Goal: Task Accomplishment & Management: Manage account settings

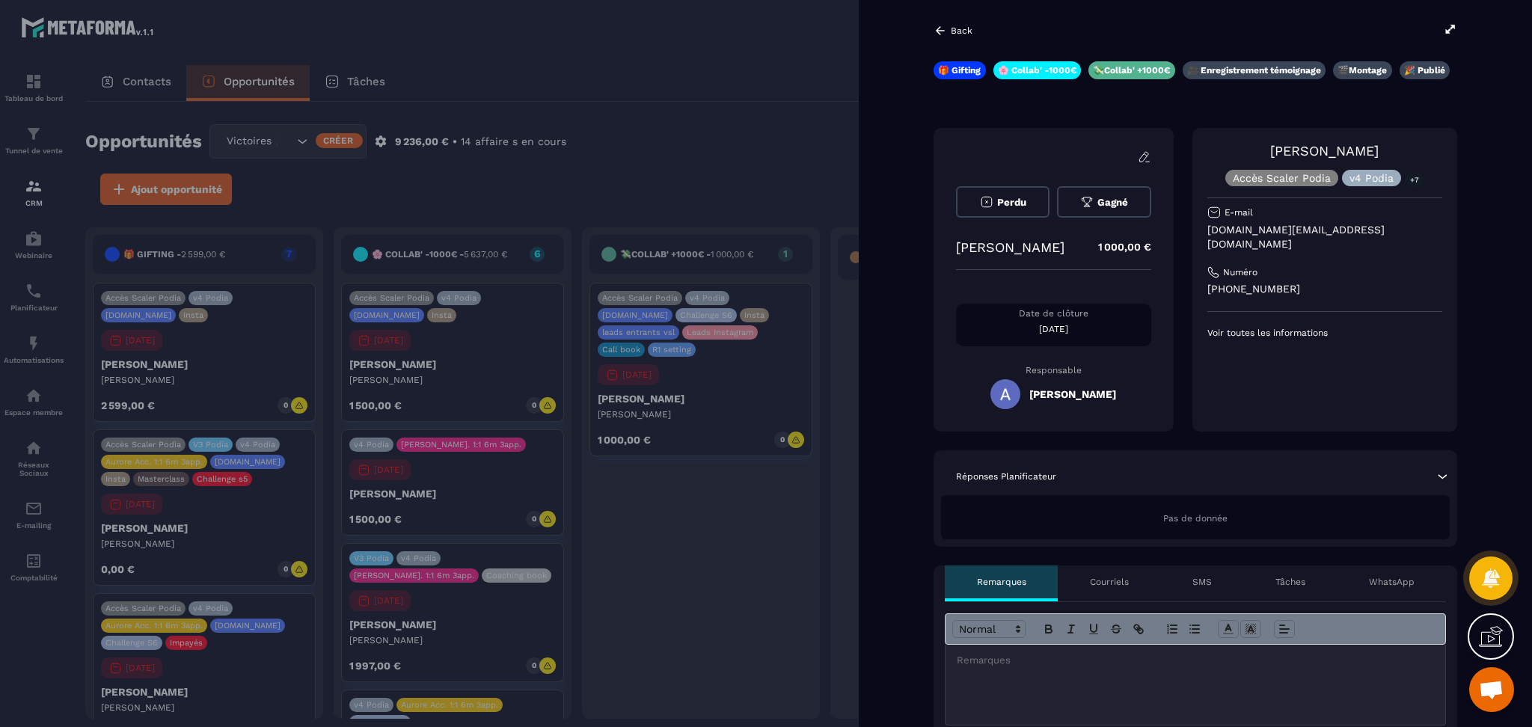
click at [751, 96] on div at bounding box center [766, 363] width 1532 height 727
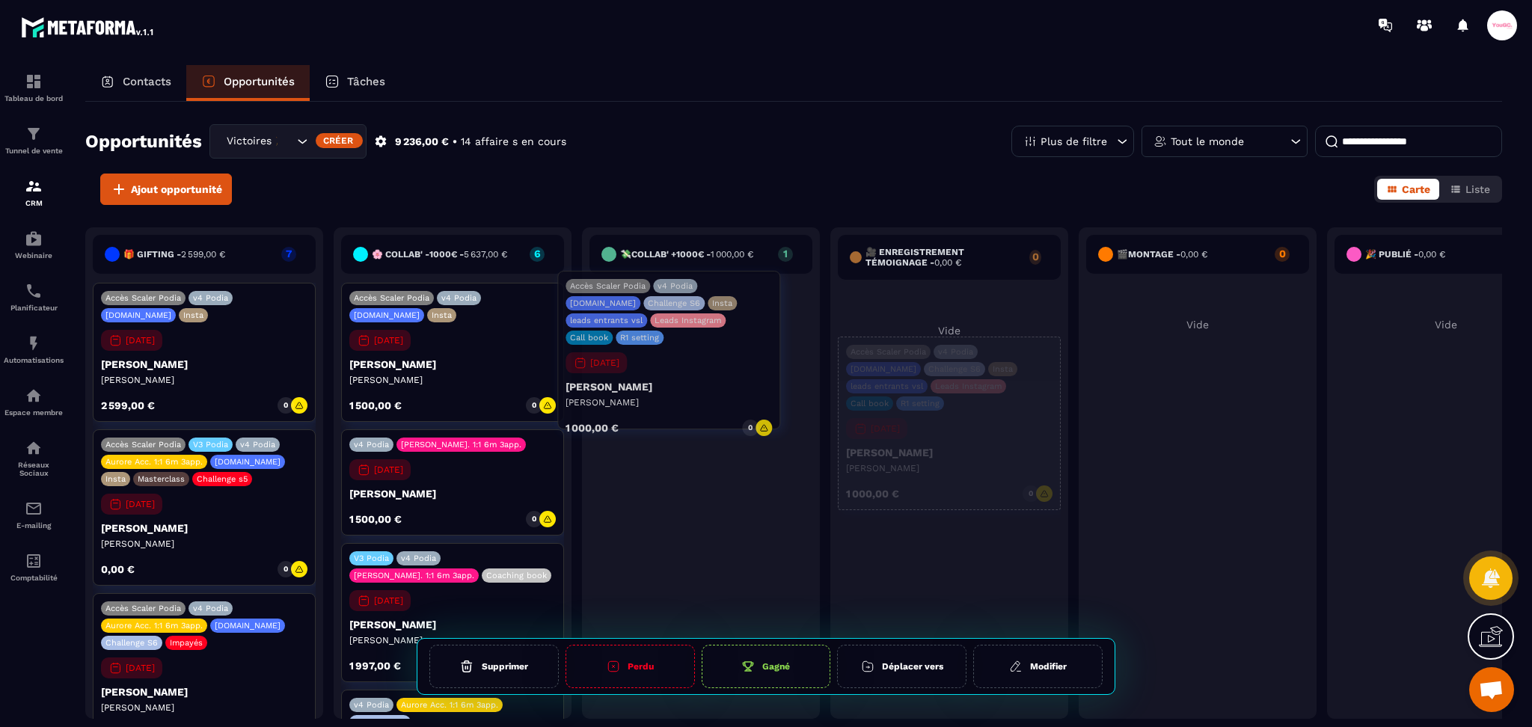
drag, startPoint x: 688, startPoint y: 345, endPoint x: 656, endPoint y: 334, distance: 34.1
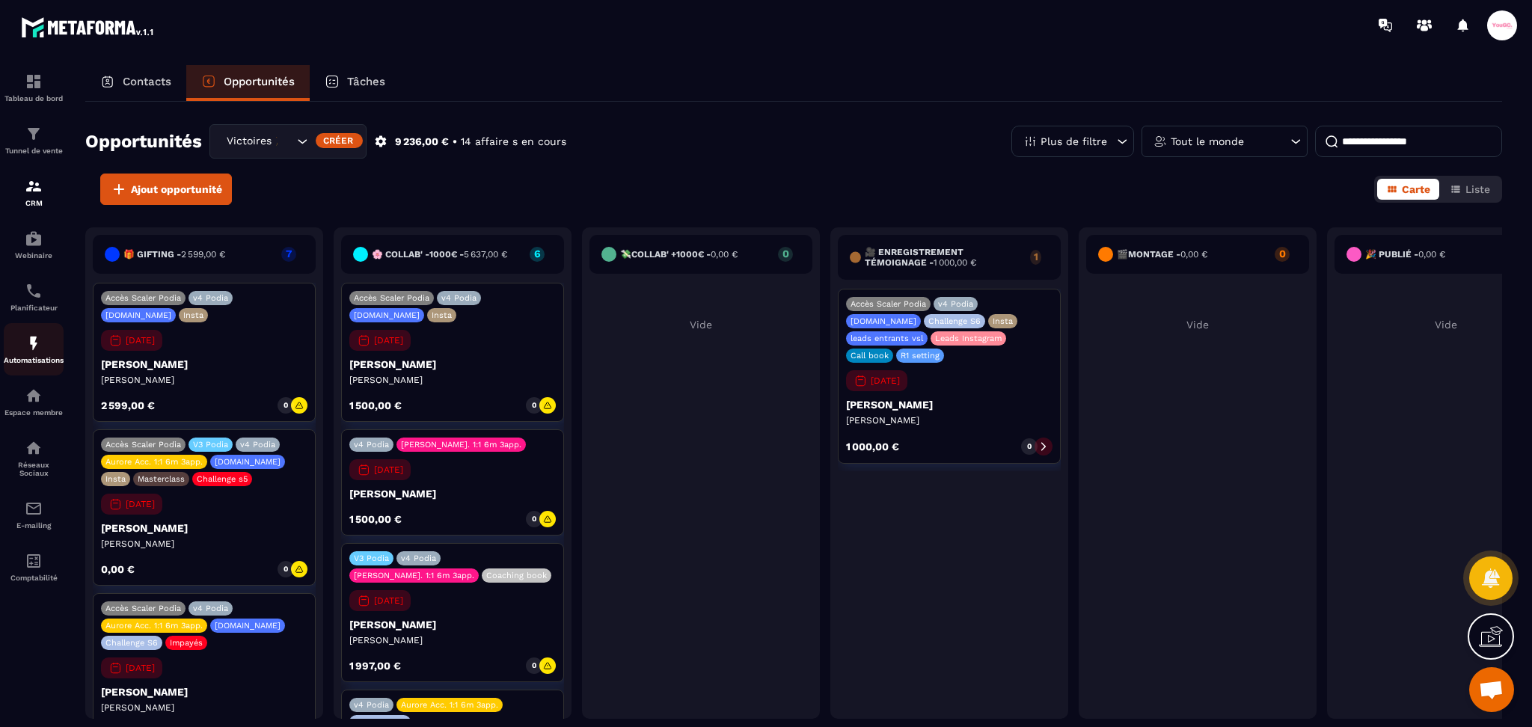
click at [36, 332] on link "Automatisations" at bounding box center [34, 349] width 60 height 52
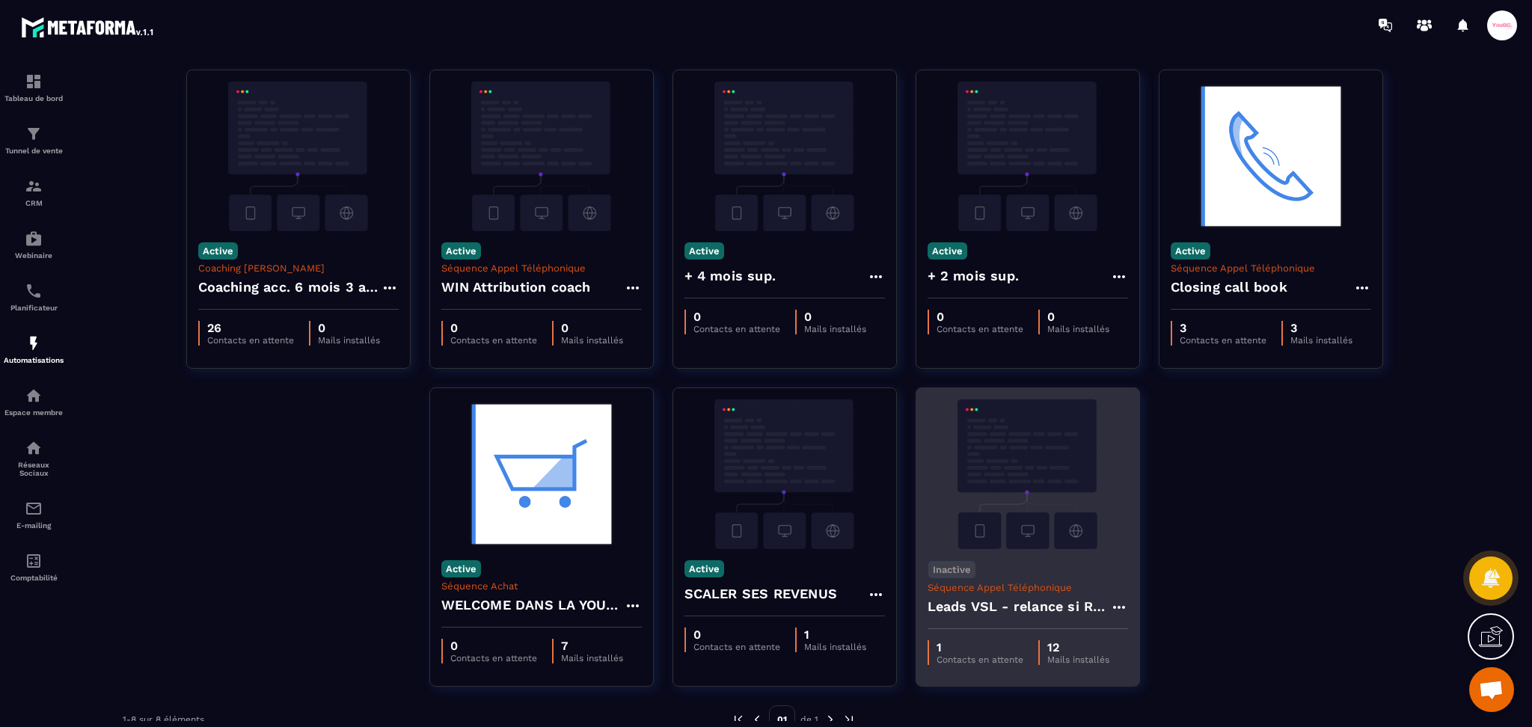
scroll to position [76, 0]
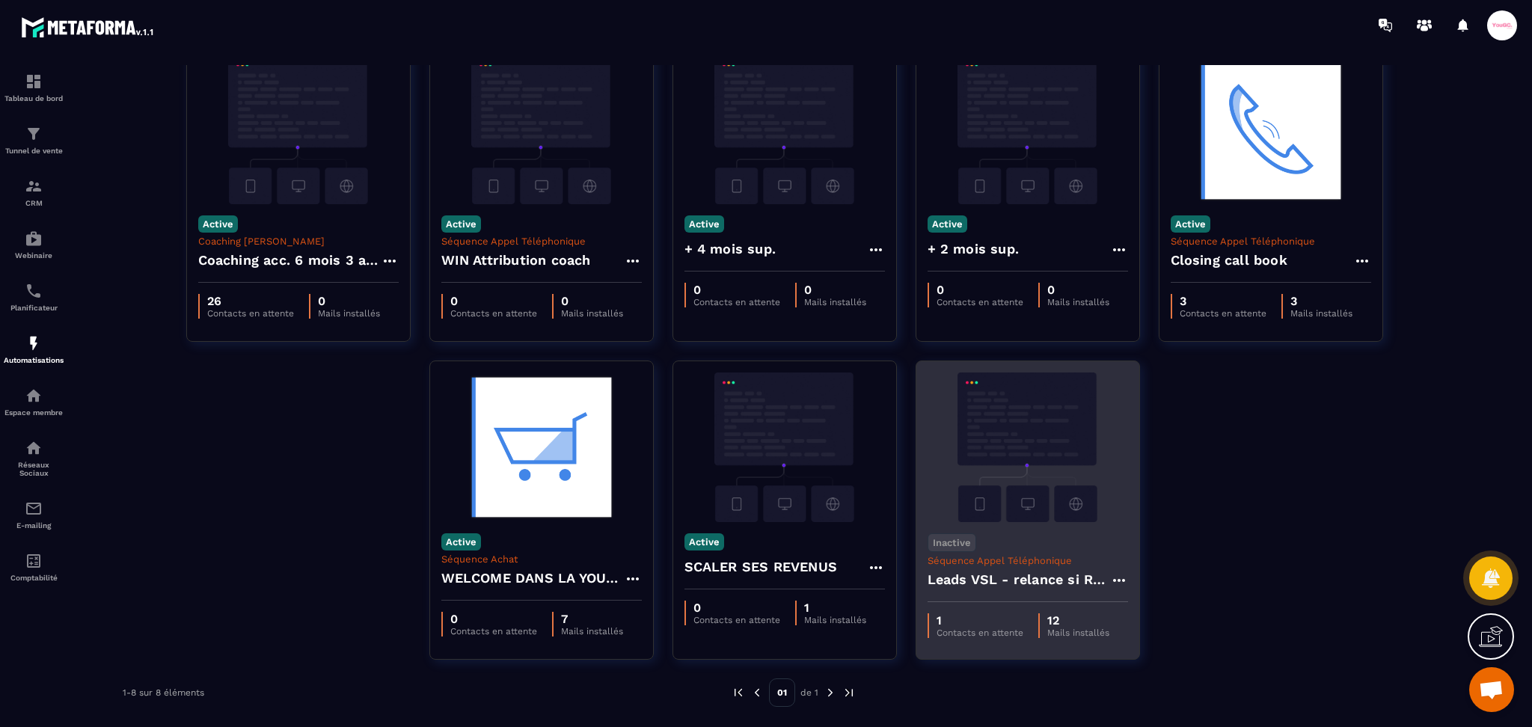
click at [977, 628] on p "Contacts en attente" at bounding box center [980, 633] width 87 height 10
click at [1019, 522] on div "Inactive Séquence Appel Téléphonique Leads VSL - relance si RDV non pris" at bounding box center [1027, 562] width 223 height 80
click at [1119, 580] on icon at bounding box center [1118, 580] width 12 height 3
click at [1168, 616] on link "Modifier" at bounding box center [1156, 614] width 81 height 33
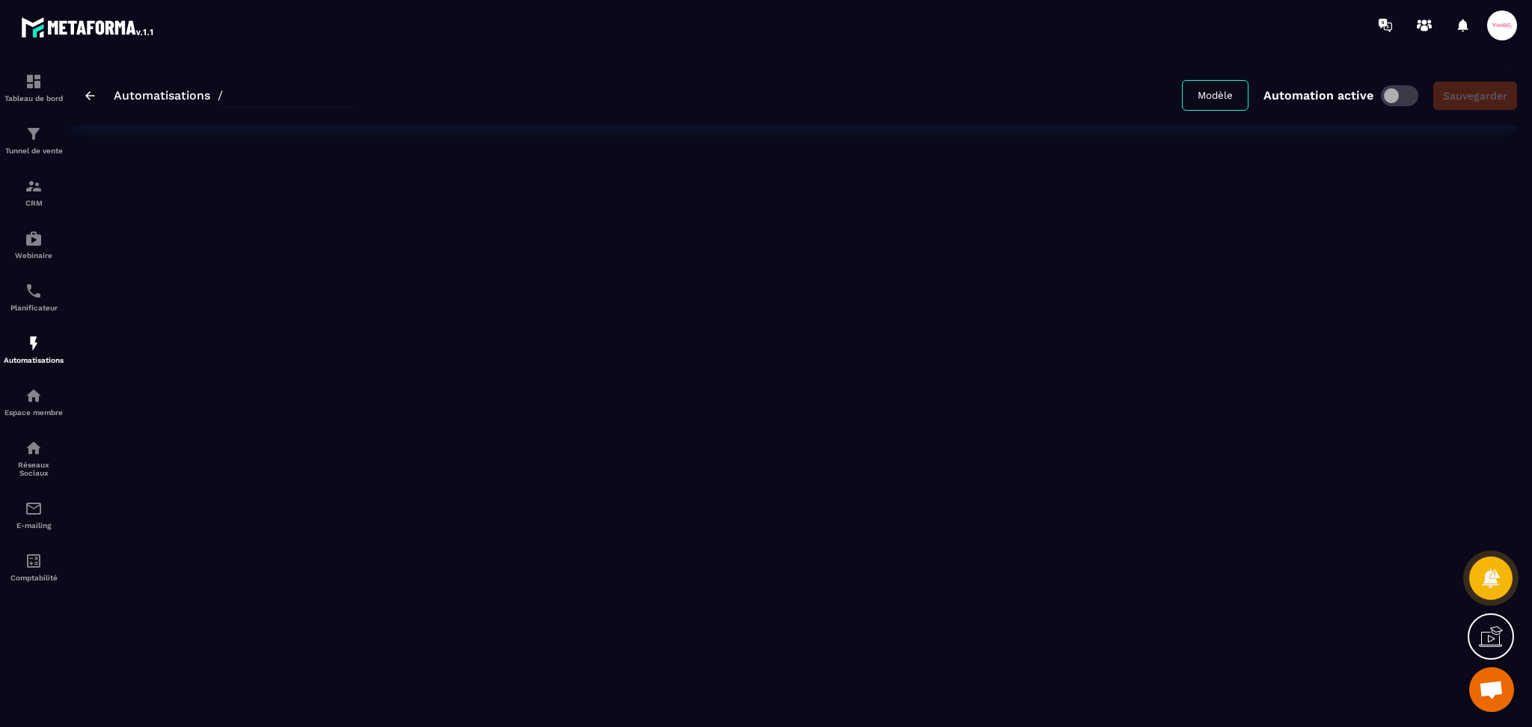
type input "**********"
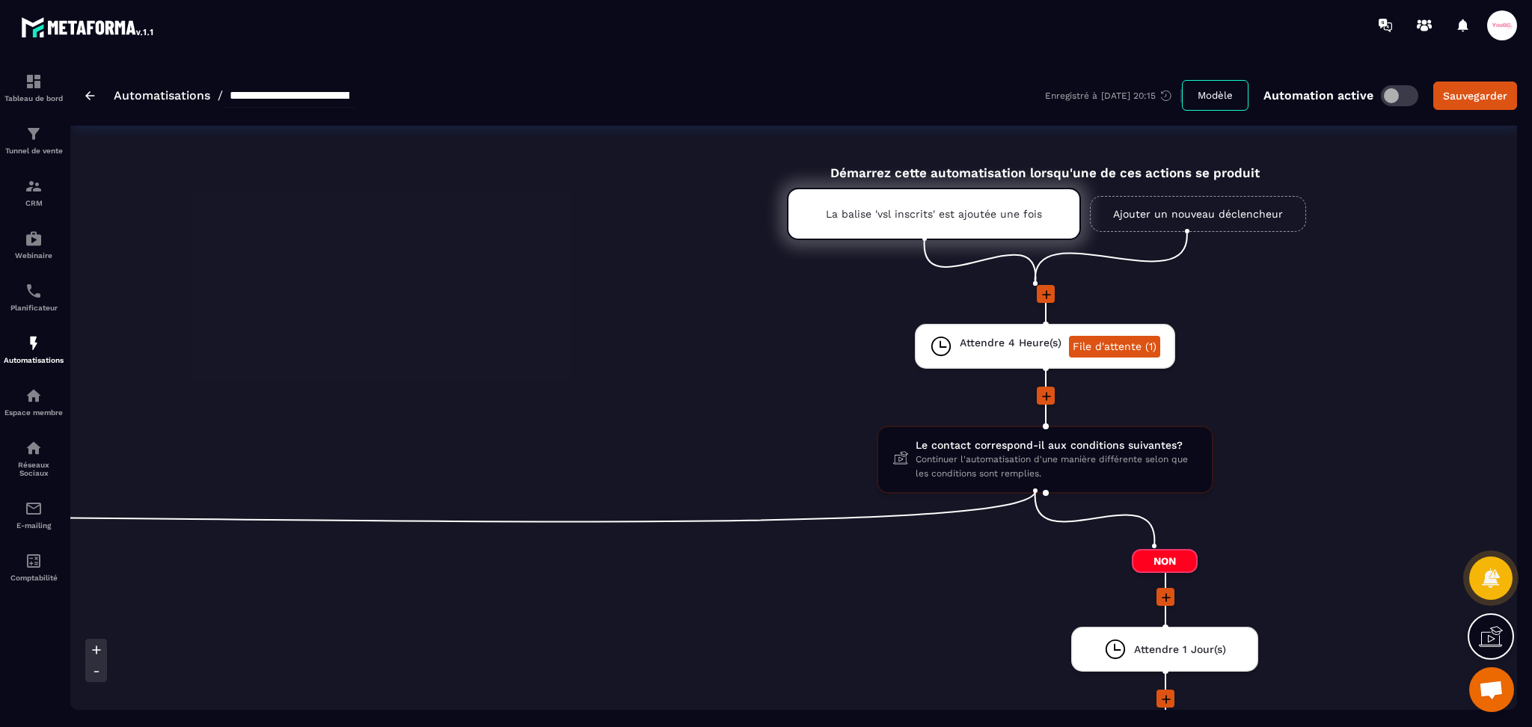
scroll to position [0, 1097]
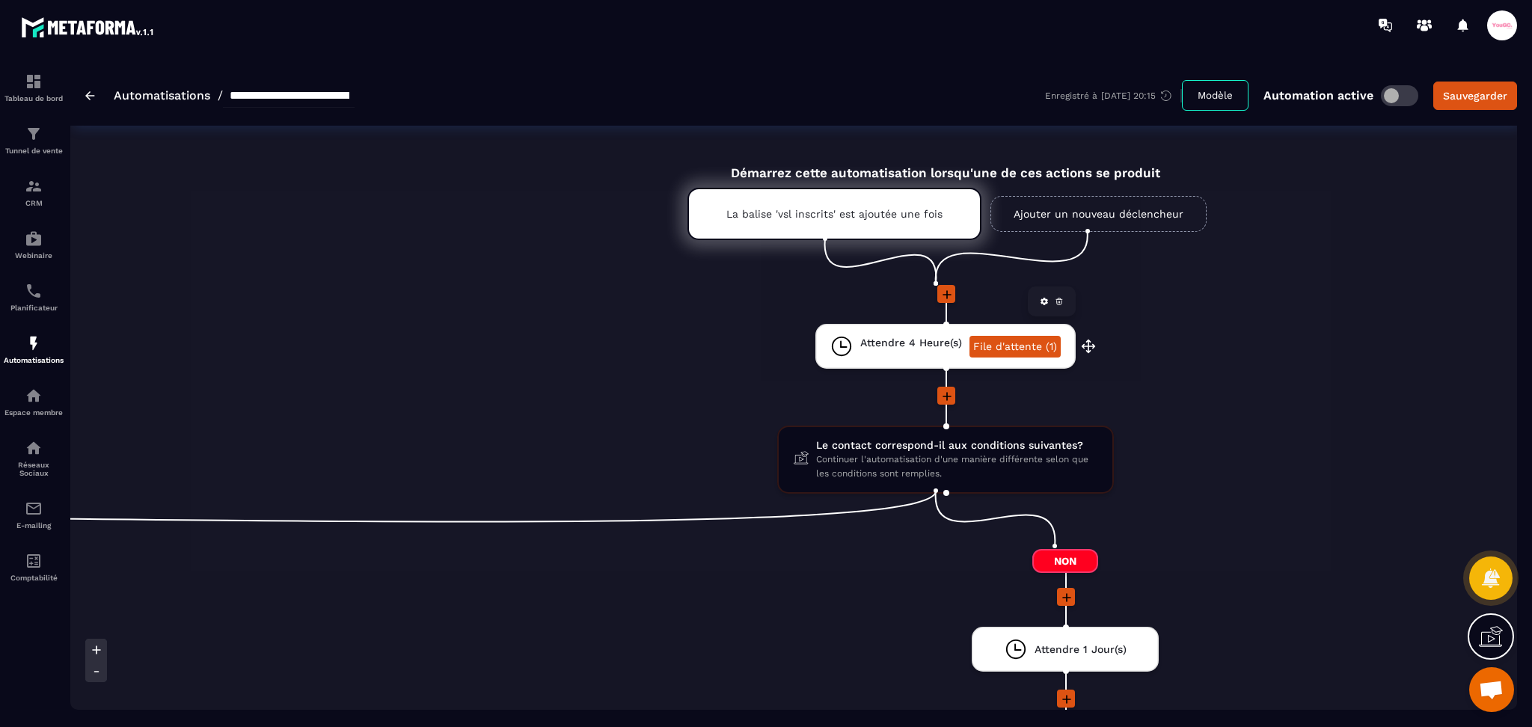
click at [1000, 345] on link "File d'attente (1)" at bounding box center [1014, 347] width 91 height 22
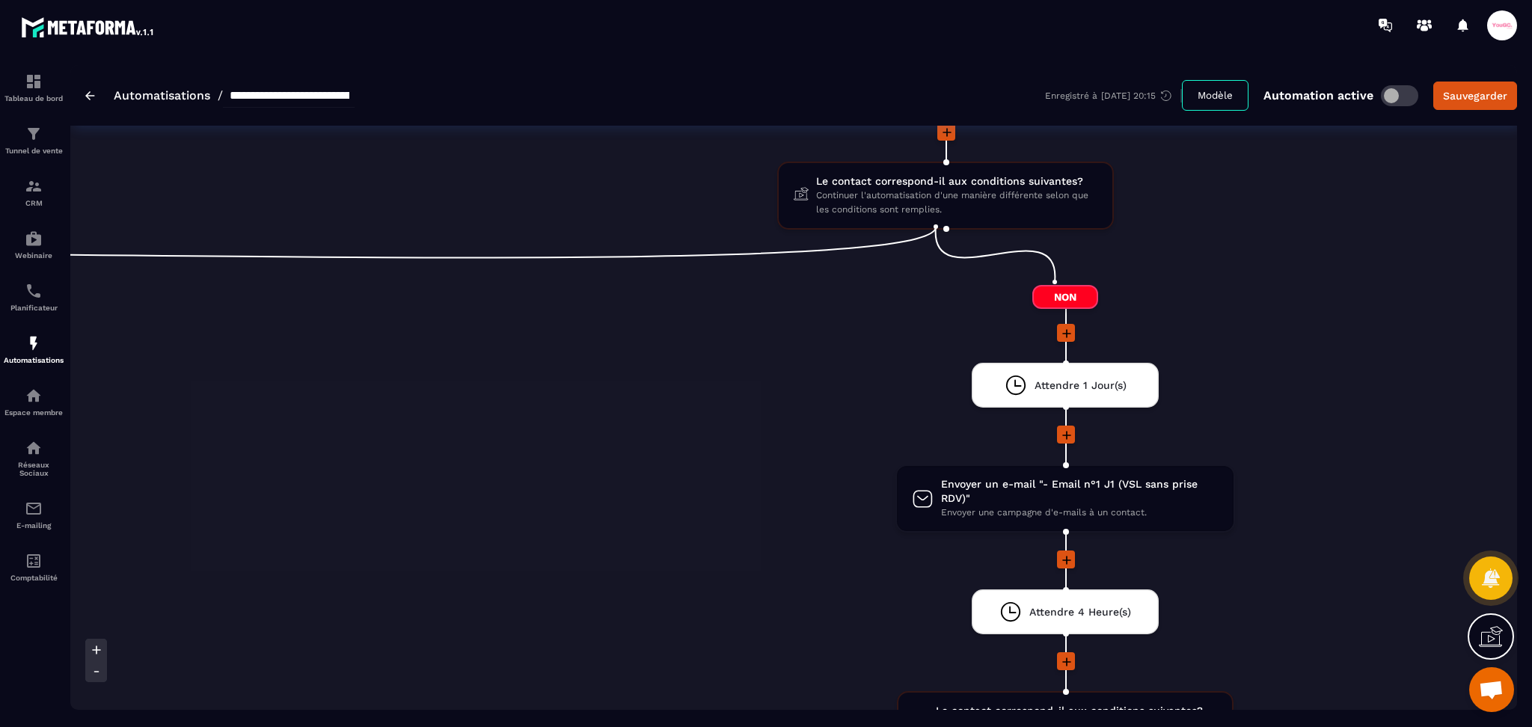
scroll to position [299, 0]
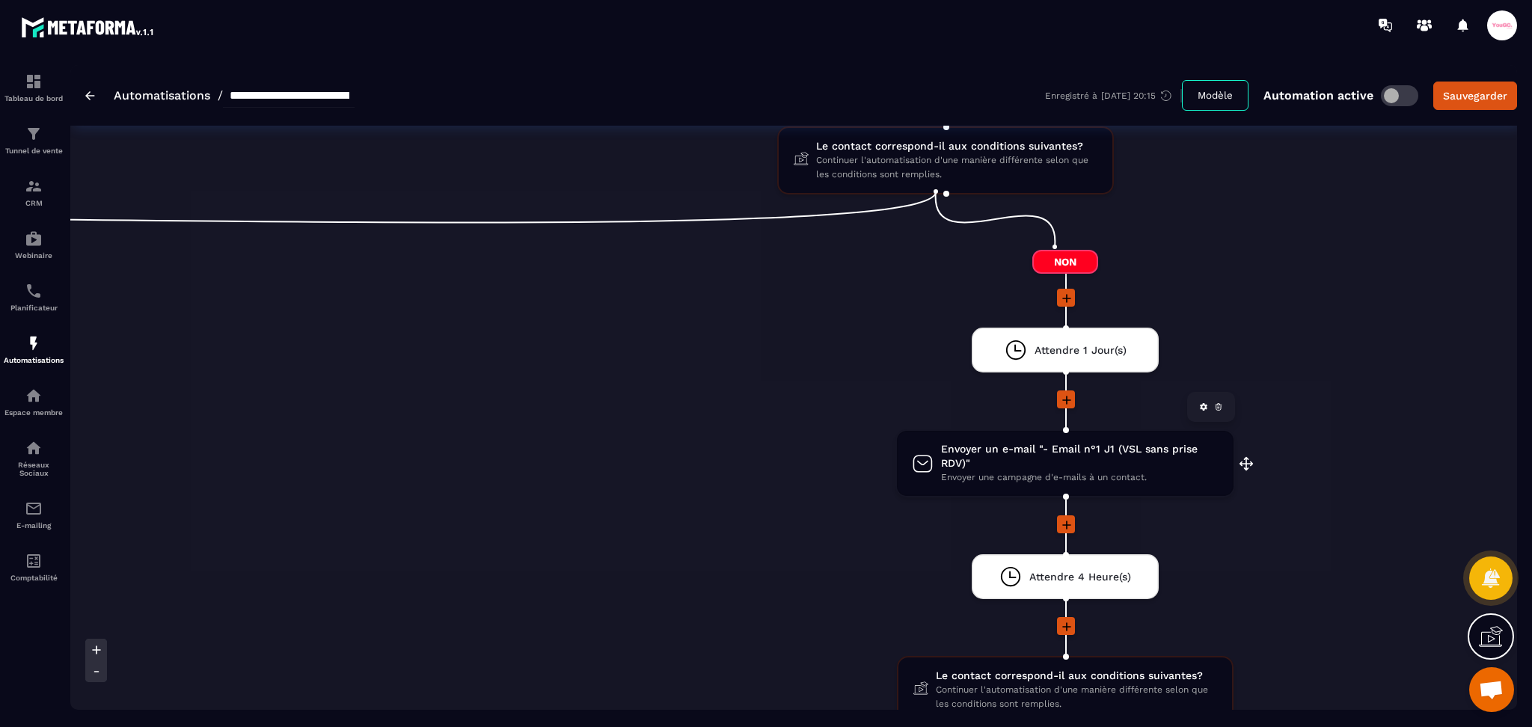
click at [1070, 456] on span "Envoyer un e-mail "- Email n°1 J1 (VSL sans prise RDV)"" at bounding box center [1080, 456] width 278 height 28
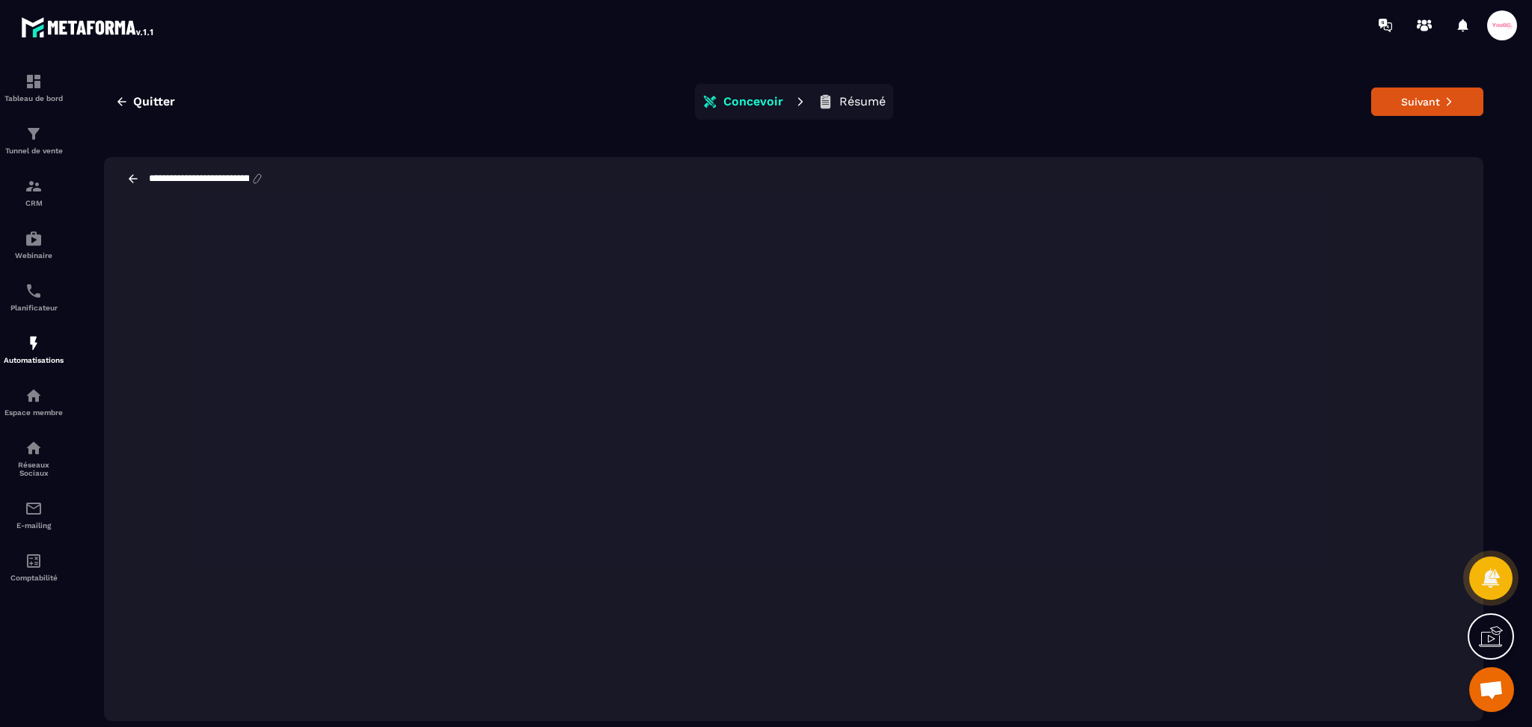
scroll to position [33, 0]
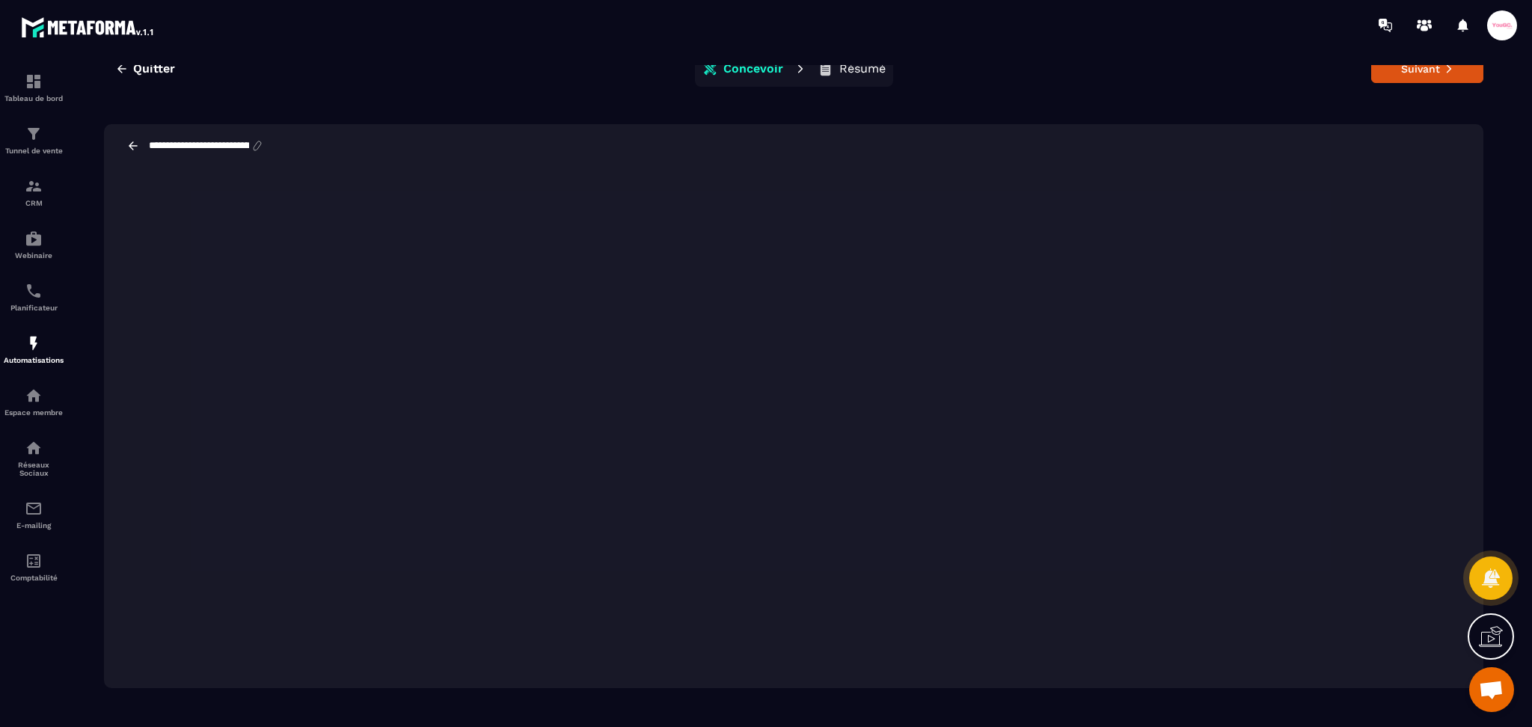
click at [307, 64] on section "**********" at bounding box center [766, 393] width 1532 height 686
click at [1435, 79] on button "Suivant" at bounding box center [1427, 69] width 112 height 28
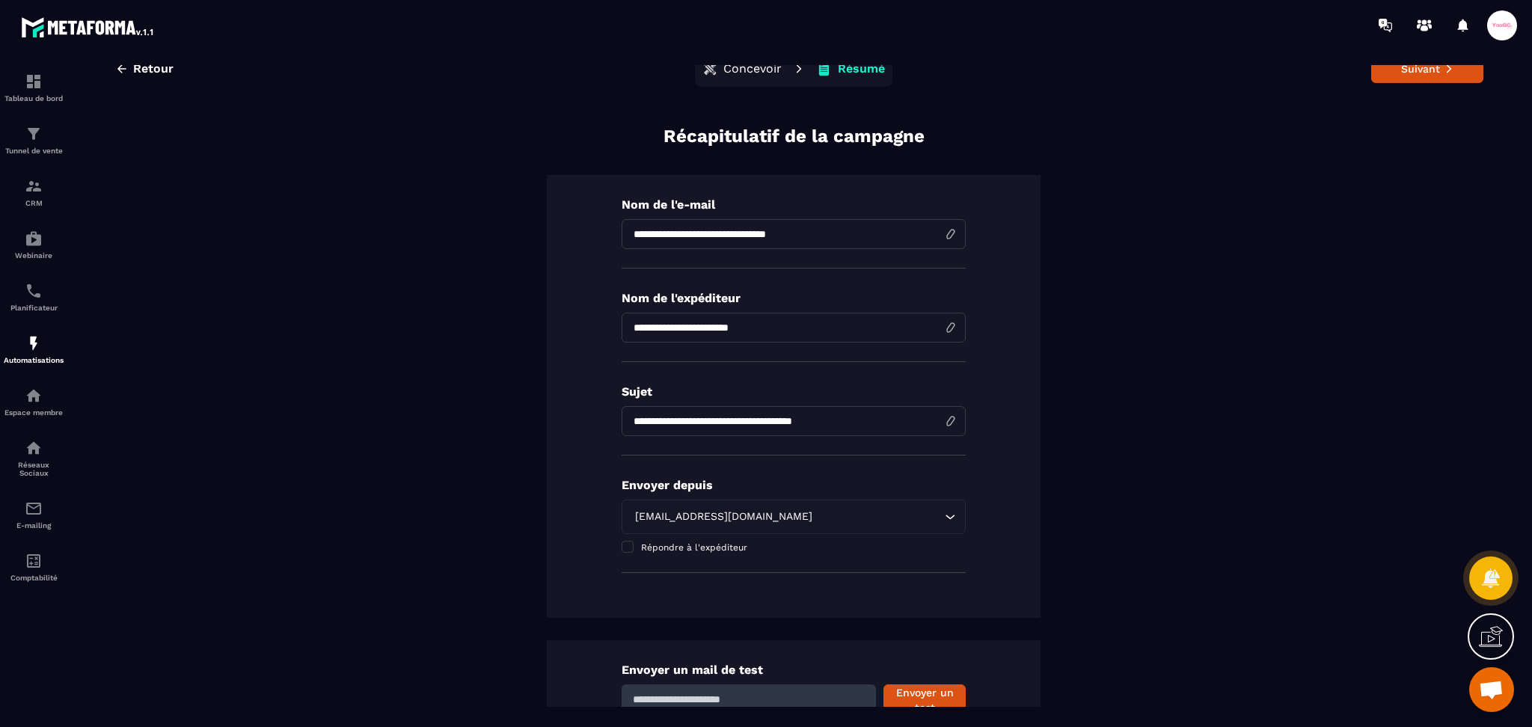
click at [1436, 79] on button "Suivant" at bounding box center [1427, 69] width 112 height 28
